Goal: Task Accomplishment & Management: Manage account settings

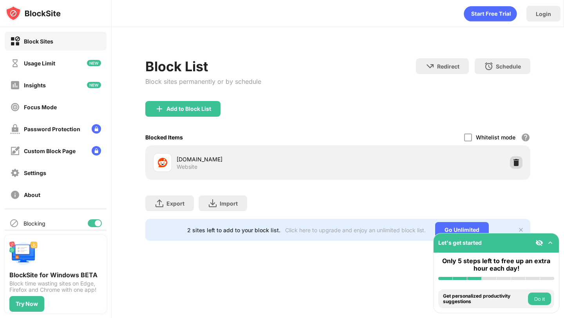
click at [518, 162] on img at bounding box center [516, 163] width 8 height 8
